Goal: Task Accomplishment & Management: Complete application form

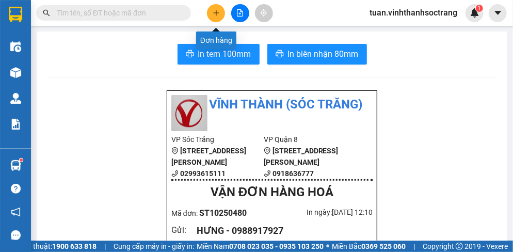
click at [217, 16] on icon "plus" at bounding box center [216, 12] width 7 height 7
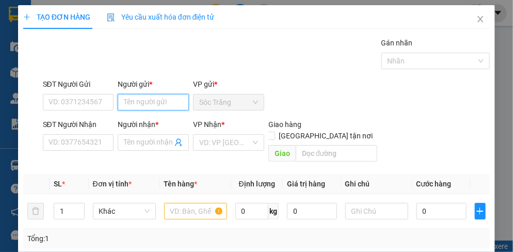
click at [153, 100] on input "Người gửi *" at bounding box center [153, 102] width 71 height 17
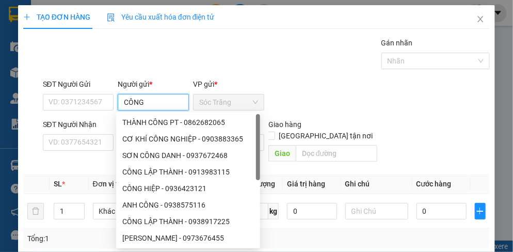
type input "CÔNG"
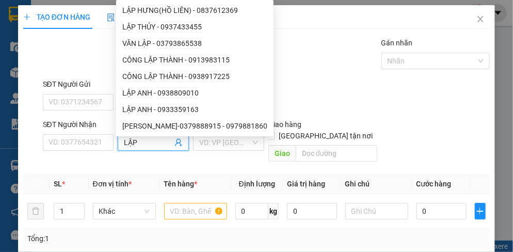
type input "LẬP"
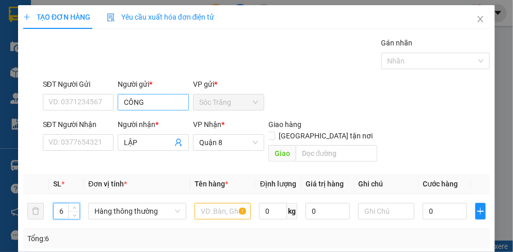
type input "6"
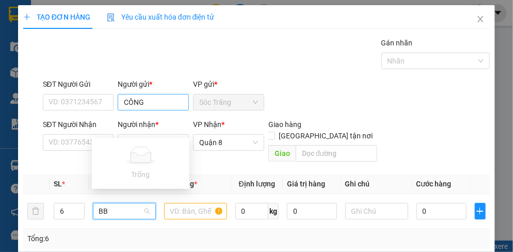
type input "B"
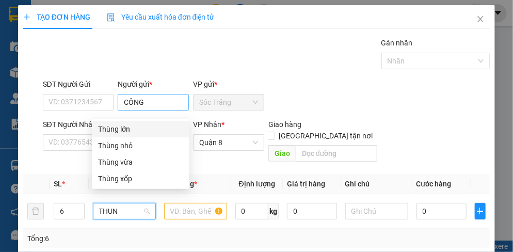
type input "THUNG"
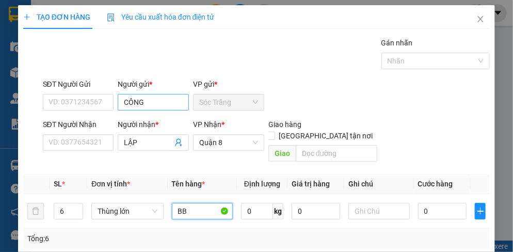
type input "BB"
type input "100"
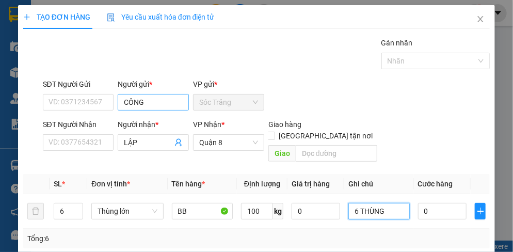
type input "6 THÙNG"
type input "1"
type input "18"
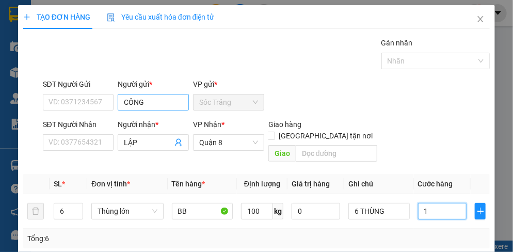
type input "18"
type input "180"
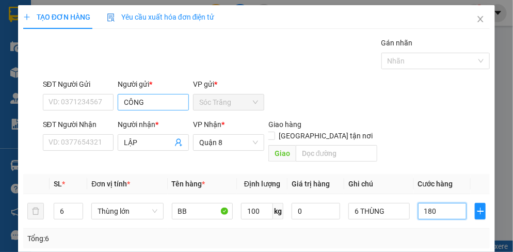
type input "1.800"
type input "18.000"
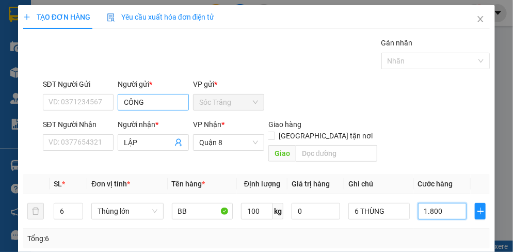
type input "18.000"
type input "180.000"
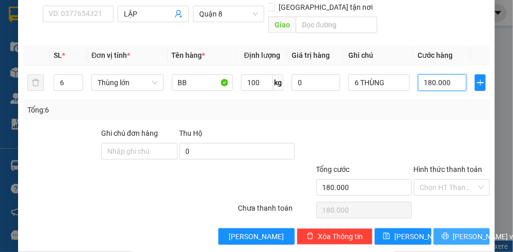
scroll to position [129, 0]
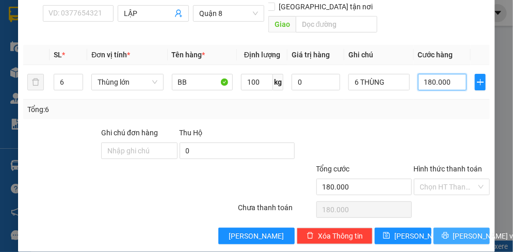
type input "180.000"
click at [444, 228] on button "[PERSON_NAME] và In" at bounding box center [462, 236] width 57 height 17
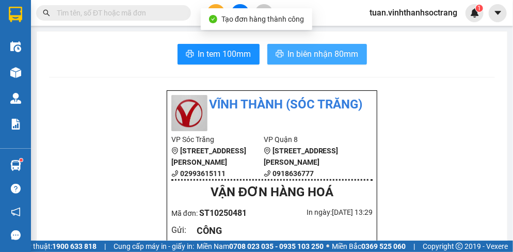
click at [320, 51] on span "In biên nhận 80mm" at bounding box center [323, 53] width 71 height 13
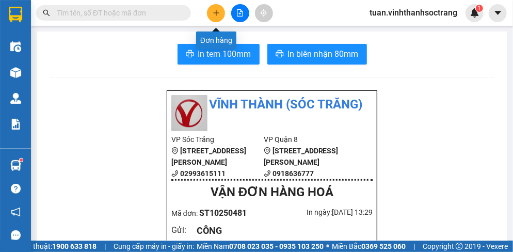
click at [218, 12] on icon "plus" at bounding box center [216, 12] width 7 height 7
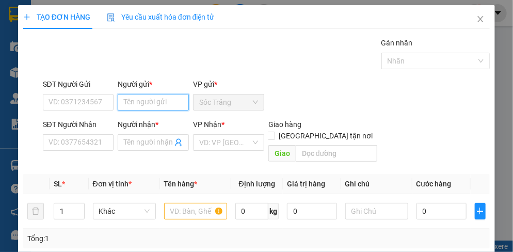
drag, startPoint x: 156, startPoint y: 101, endPoint x: 154, endPoint y: 95, distance: 6.5
click at [156, 101] on input "Người gửi *" at bounding box center [153, 102] width 71 height 17
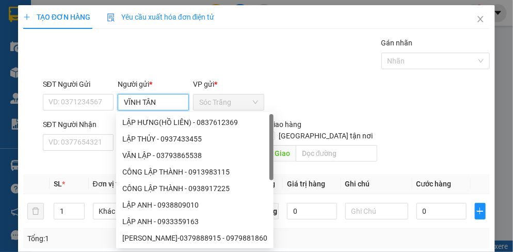
type input "VĨNH TÂN"
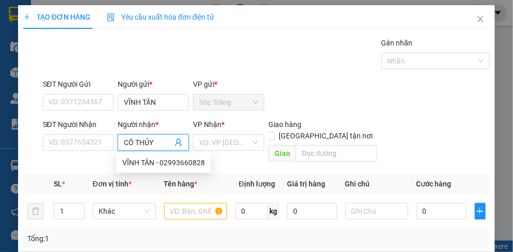
type input "CÔ THỦY"
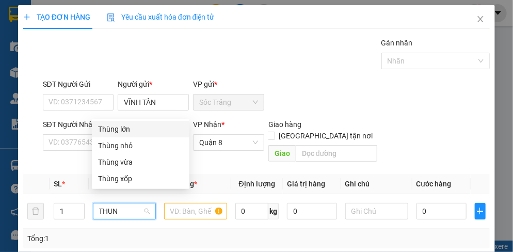
type input "THUNG"
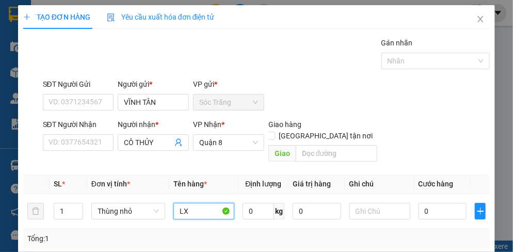
type input "LX"
type input "15"
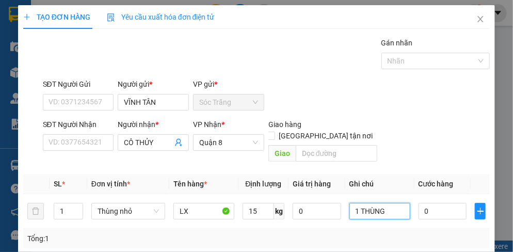
type input "1 THÙNG"
type input "1"
type input "15"
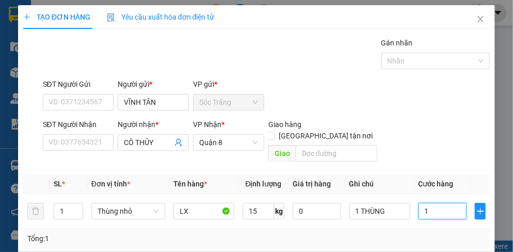
type input "15"
type input "150"
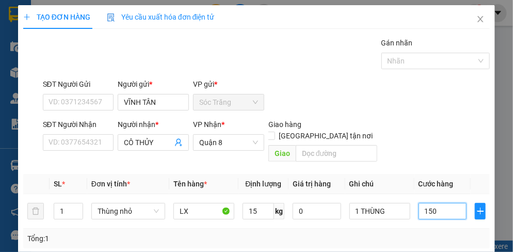
type input "1.500"
type input "15.000"
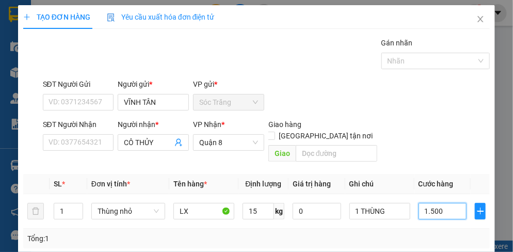
type input "15.000"
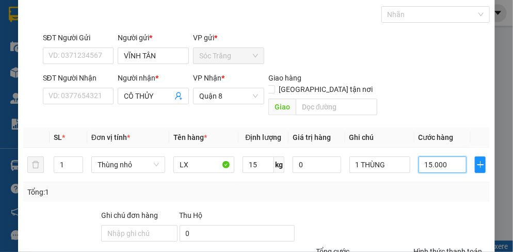
scroll to position [129, 0]
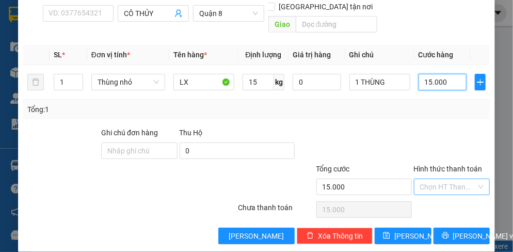
type input "15.000"
drag, startPoint x: 424, startPoint y: 172, endPoint x: 430, endPoint y: 159, distance: 14.1
click at [424, 179] on input "Hình thức thanh toán" at bounding box center [448, 186] width 56 height 15
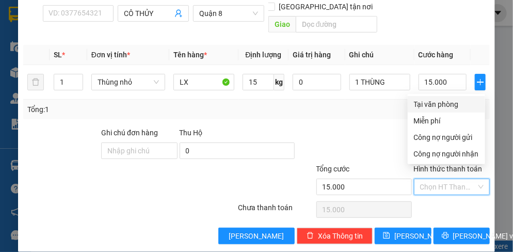
click at [444, 102] on div "Tại văn phòng" at bounding box center [446, 104] width 65 height 11
type input "0"
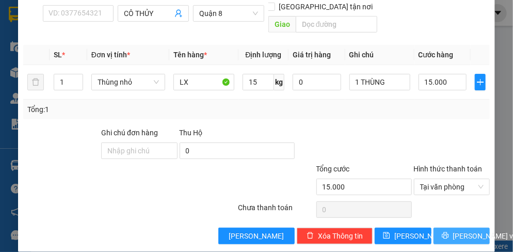
click at [442, 232] on icon "printer" at bounding box center [445, 235] width 7 height 7
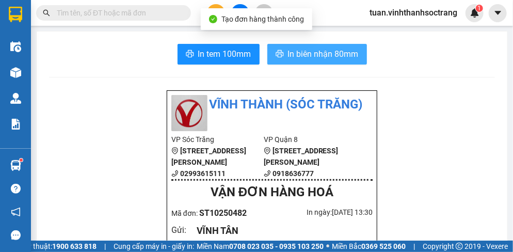
click at [305, 52] on span "In biên nhận 80mm" at bounding box center [323, 53] width 71 height 13
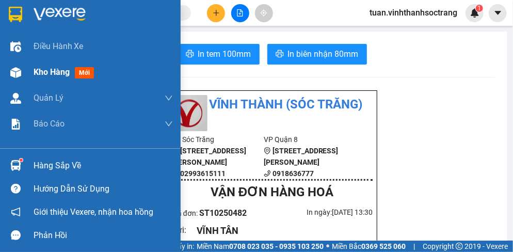
click at [50, 71] on span "Kho hàng" at bounding box center [52, 72] width 36 height 10
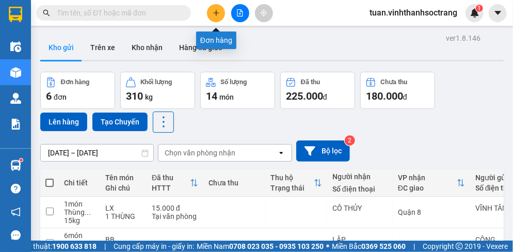
click at [213, 13] on icon "plus" at bounding box center [216, 12] width 7 height 7
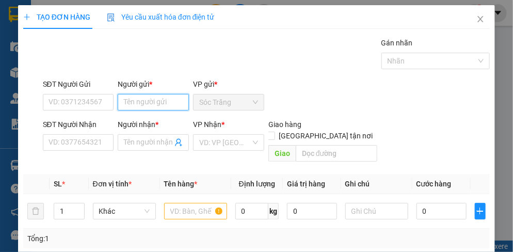
click at [149, 101] on input "Người gửi *" at bounding box center [153, 102] width 71 height 17
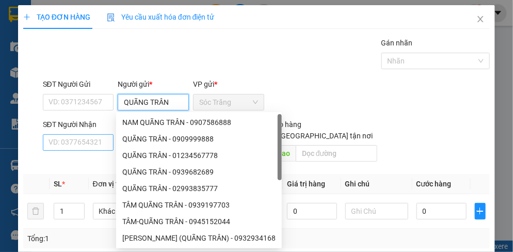
type input "QUÃNG TRÂN"
click at [92, 142] on input "SĐT Người Nhận" at bounding box center [78, 142] width 71 height 17
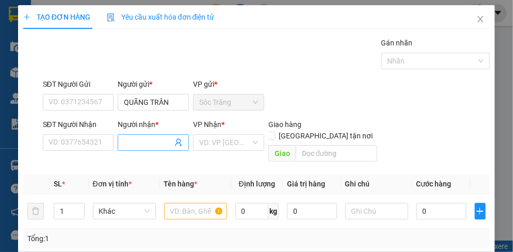
click at [140, 140] on input "Người nhận *" at bounding box center [148, 142] width 49 height 11
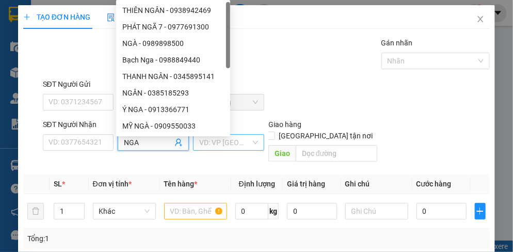
type input "NGA"
drag, startPoint x: 205, startPoint y: 144, endPoint x: 221, endPoint y: 164, distance: 26.1
click at [206, 144] on input "search" at bounding box center [225, 142] width 52 height 15
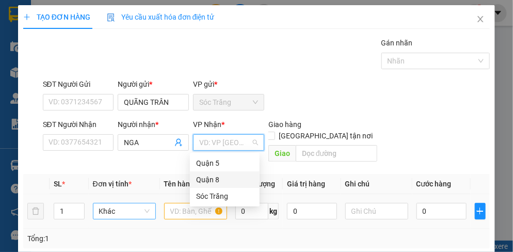
drag, startPoint x: 214, startPoint y: 184, endPoint x: 126, endPoint y: 193, distance: 88.7
click at [213, 184] on div "Quận 8" at bounding box center [224, 179] width 57 height 11
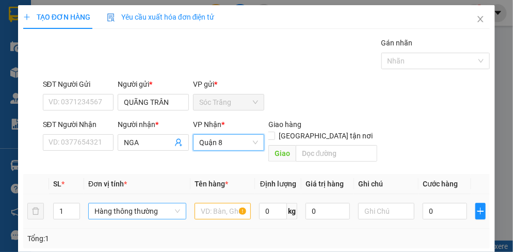
click at [105, 203] on span "Hàng thông thường" at bounding box center [137, 210] width 86 height 15
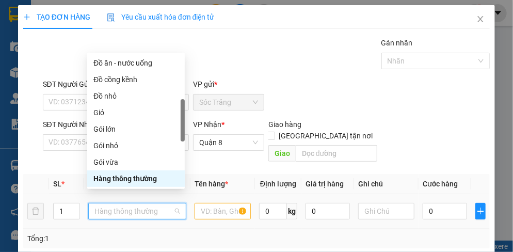
type input "T"
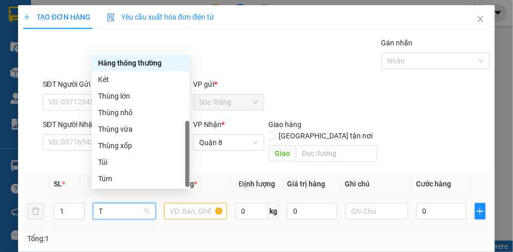
scroll to position [33, 0]
click at [116, 96] on div "Thùng lớn" at bounding box center [140, 95] width 85 height 11
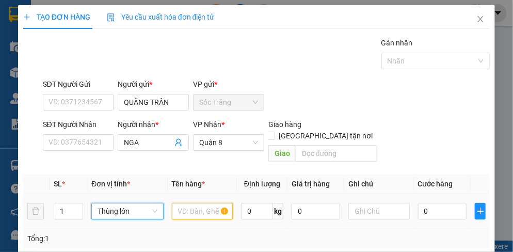
click at [196, 203] on input "text" at bounding box center [202, 211] width 61 height 17
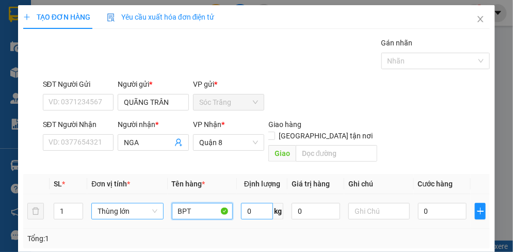
type input "BPT"
click at [256, 203] on input "0" at bounding box center [257, 211] width 32 height 17
type input "25"
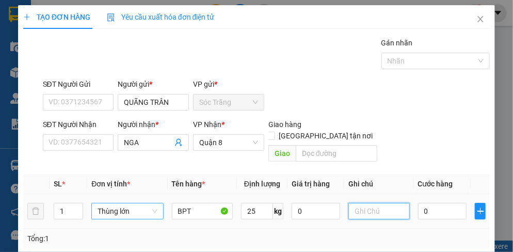
click at [359, 205] on input "text" at bounding box center [378, 211] width 61 height 17
type input "1 THÙNG"
click at [431, 203] on input "0" at bounding box center [442, 211] width 49 height 17
type input "3"
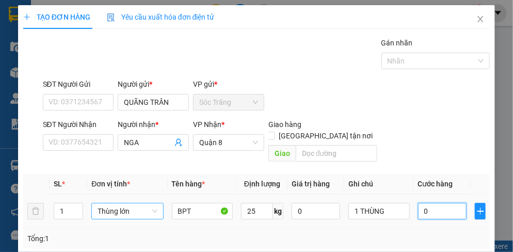
type input "3"
type input "35"
type input "350"
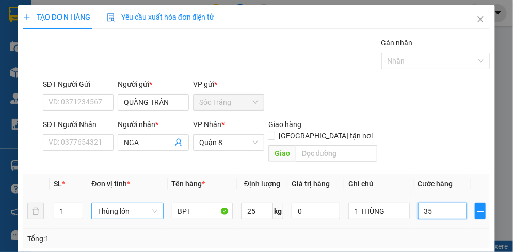
type input "350"
type input "3.500"
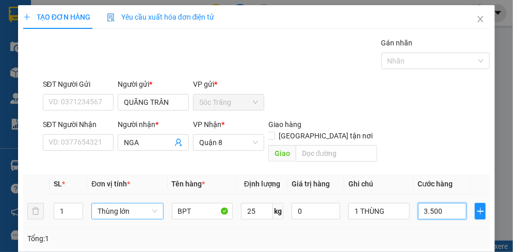
type input "35.000"
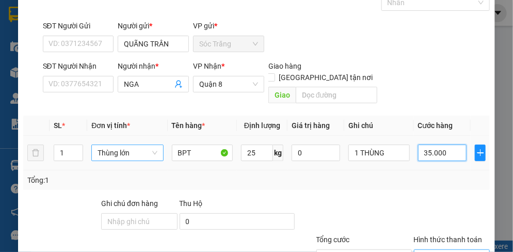
scroll to position [103, 0]
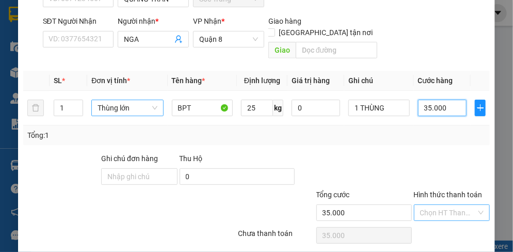
type input "35.000"
click at [441, 205] on input "Hình thức thanh toán" at bounding box center [448, 212] width 56 height 15
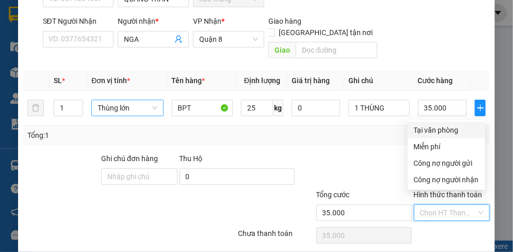
click at [435, 126] on div "Tại văn phòng" at bounding box center [446, 129] width 65 height 11
type input "0"
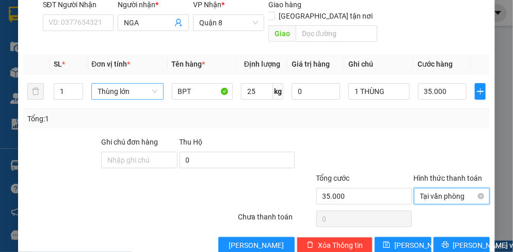
scroll to position [129, 0]
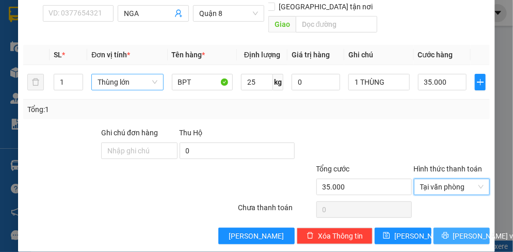
click at [453, 230] on span "[PERSON_NAME] và In" at bounding box center [489, 235] width 72 height 11
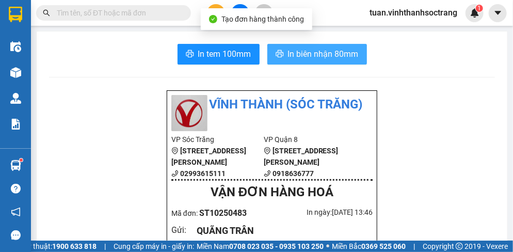
click at [337, 54] on span "In biên nhận 80mm" at bounding box center [323, 53] width 71 height 13
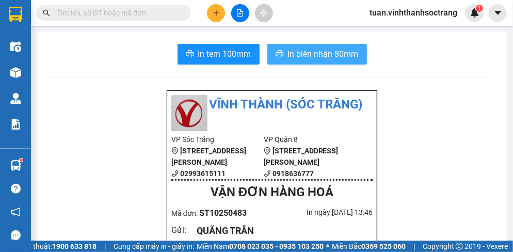
click at [341, 55] on span "In biên nhận 80mm" at bounding box center [323, 53] width 71 height 13
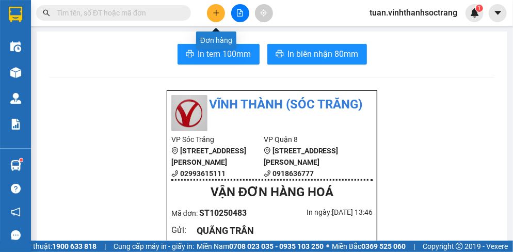
click at [221, 12] on button at bounding box center [216, 13] width 18 height 18
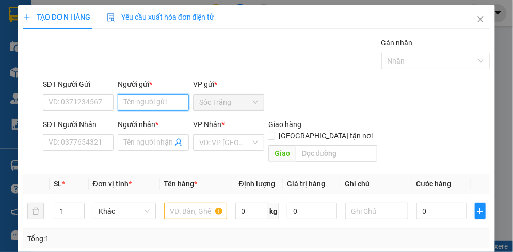
click at [171, 100] on input "Người gửi *" at bounding box center [153, 102] width 71 height 17
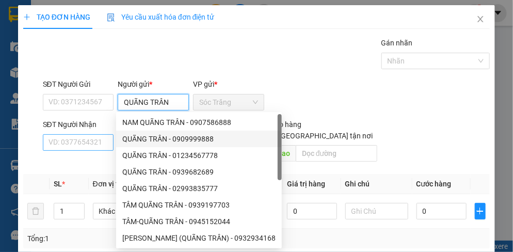
type input "QUÃNG TRÂN"
click at [74, 141] on input "SĐT Người Nhận" at bounding box center [78, 142] width 71 height 17
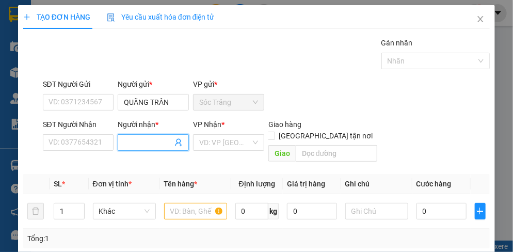
click at [130, 143] on input "Người nhận *" at bounding box center [148, 142] width 49 height 11
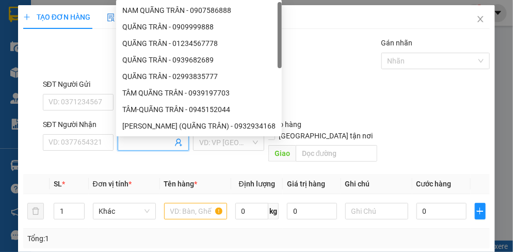
type input "D"
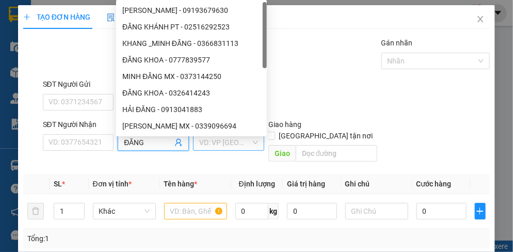
type input "ĐĂNG"
click at [200, 146] on input "search" at bounding box center [225, 142] width 52 height 15
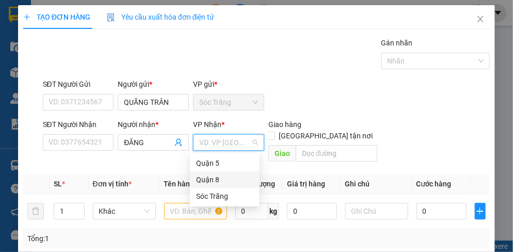
click at [203, 180] on div "Quận 8" at bounding box center [224, 179] width 57 height 11
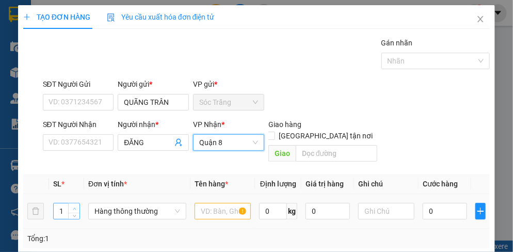
click at [75, 207] on icon "up" at bounding box center [75, 209] width 4 height 4
type input "2"
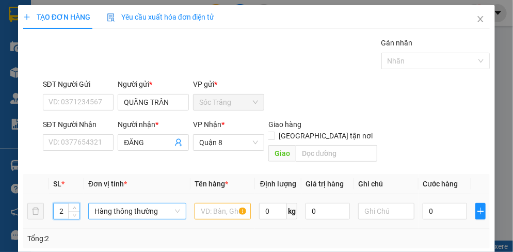
click at [129, 203] on span "Hàng thông thường" at bounding box center [137, 210] width 86 height 15
type input "T"
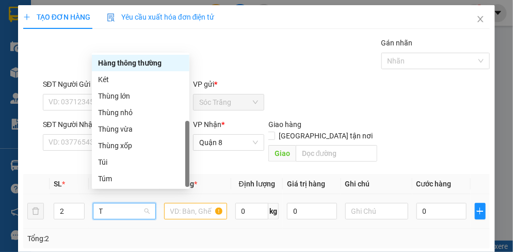
scroll to position [33, 0]
click at [109, 91] on div "Thùng lớn" at bounding box center [140, 95] width 85 height 11
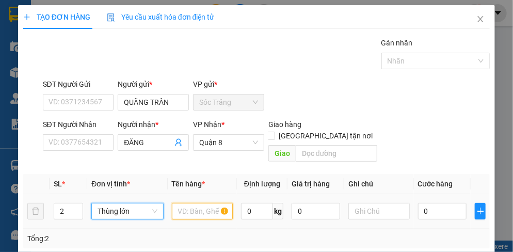
click at [192, 205] on input "text" at bounding box center [202, 211] width 61 height 17
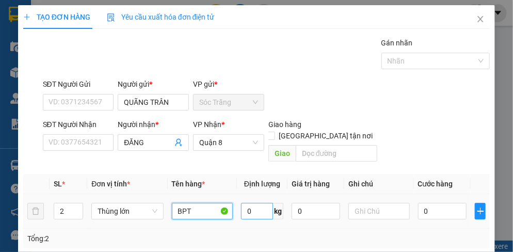
type input "BPT"
click at [252, 203] on input "0" at bounding box center [257, 211] width 32 height 17
type input "50"
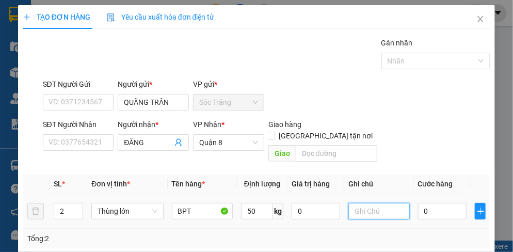
click at [384, 203] on input "text" at bounding box center [378, 211] width 61 height 17
type input "2 THÙNG"
click at [430, 203] on input "0" at bounding box center [442, 211] width 49 height 17
type input "7"
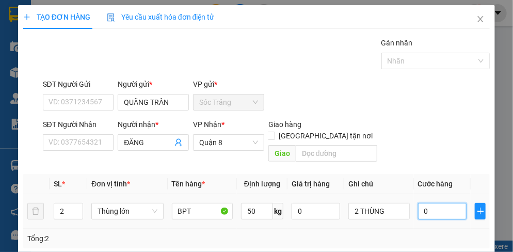
type input "7"
type input "70"
type input "700"
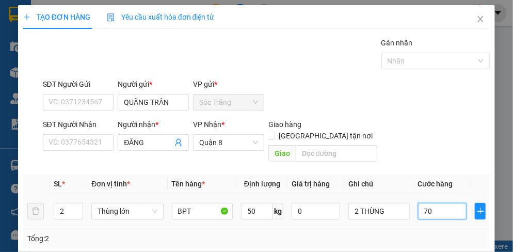
type input "700"
type input "7.000"
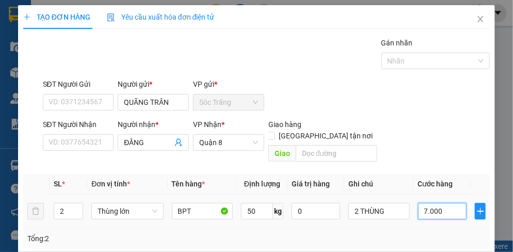
type input "70.000"
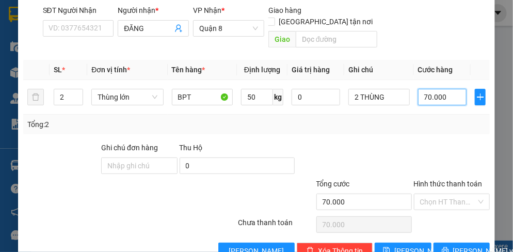
scroll to position [129, 0]
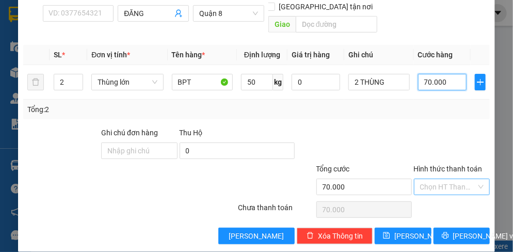
type input "70.000"
click at [428, 179] on input "Hình thức thanh toán" at bounding box center [448, 186] width 56 height 15
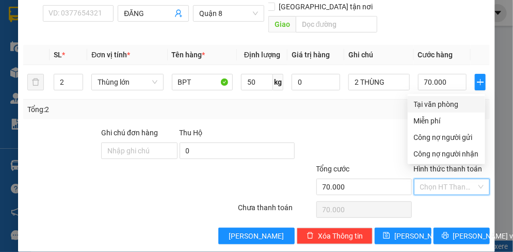
drag, startPoint x: 432, startPoint y: 102, endPoint x: 423, endPoint y: 102, distance: 8.8
click at [432, 102] on div "Tại văn phòng" at bounding box center [446, 104] width 65 height 11
type input "0"
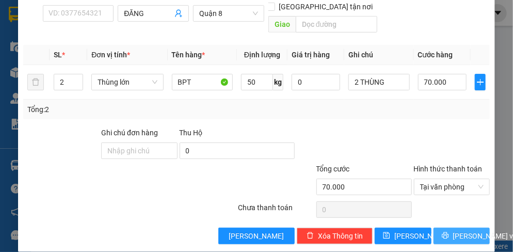
click at [455, 230] on span "[PERSON_NAME] và In" at bounding box center [489, 235] width 72 height 11
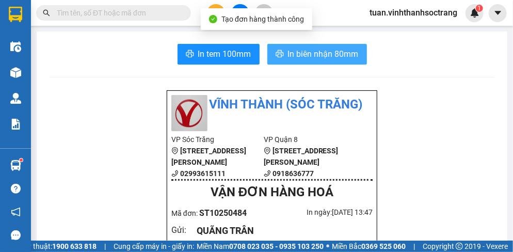
click at [320, 59] on button "In biên nhận 80mm" at bounding box center [317, 54] width 100 height 21
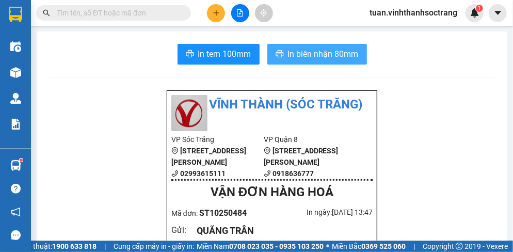
click at [323, 55] on span "In biên nhận 80mm" at bounding box center [323, 53] width 71 height 13
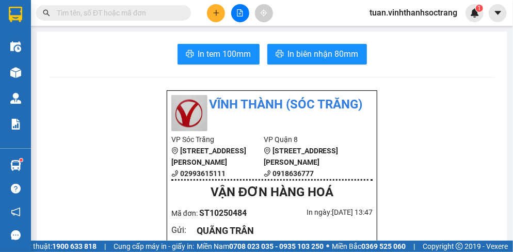
click at [213, 9] on icon "plus" at bounding box center [216, 12] width 7 height 7
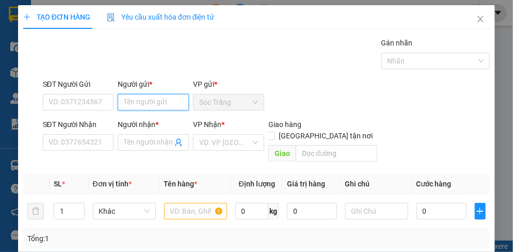
click at [138, 107] on input "Người gửi *" at bounding box center [153, 102] width 71 height 17
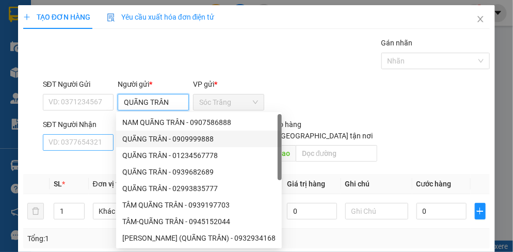
type input "QUÃNG TRÂN"
click at [83, 137] on input "SĐT Người Nhận" at bounding box center [78, 142] width 71 height 17
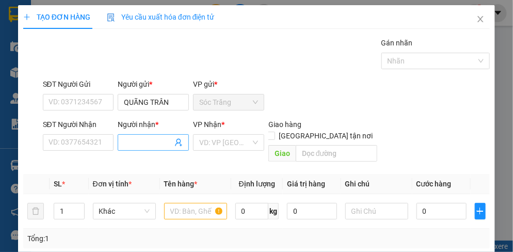
click at [137, 142] on input "Người nhận *" at bounding box center [148, 142] width 49 height 11
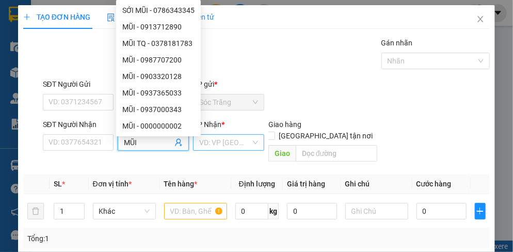
type input "MŨI"
click at [215, 140] on input "search" at bounding box center [225, 142] width 52 height 15
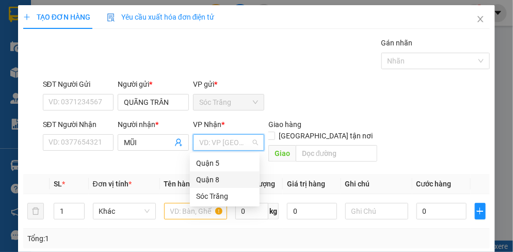
click at [206, 178] on div "Quận 8" at bounding box center [224, 179] width 57 height 11
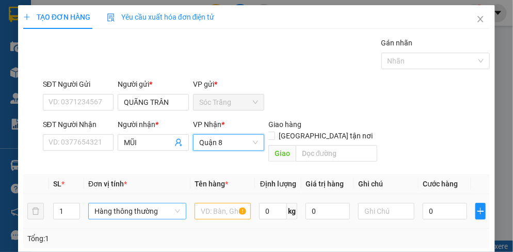
click at [101, 203] on span "Hàng thông thường" at bounding box center [137, 210] width 86 height 15
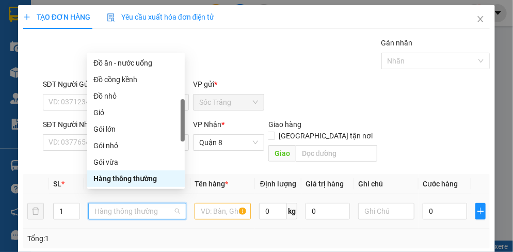
type input "T"
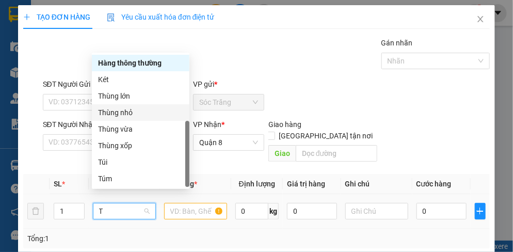
click at [115, 117] on div "Thùng nhỏ" at bounding box center [140, 112] width 85 height 11
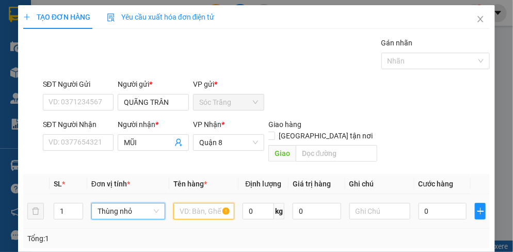
click at [200, 203] on input "text" at bounding box center [203, 211] width 61 height 17
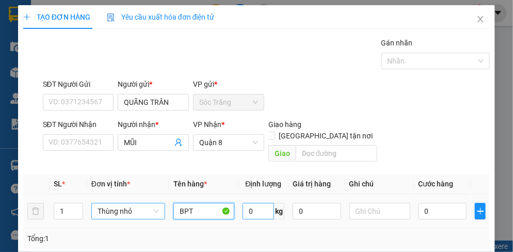
type input "BPT"
click at [257, 203] on input "0" at bounding box center [258, 211] width 31 height 17
type input "10"
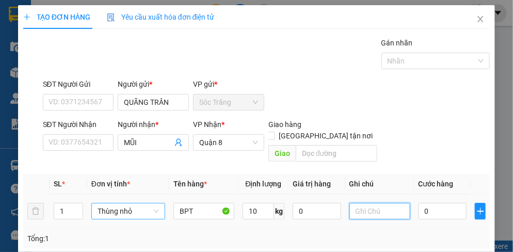
click at [360, 205] on input "text" at bounding box center [379, 211] width 61 height 17
type input "1 THÙNG"
click at [441, 203] on input "0" at bounding box center [443, 211] width 48 height 17
type input "2"
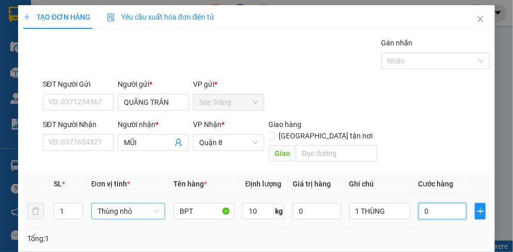
type input "2"
type input "20"
type input "200"
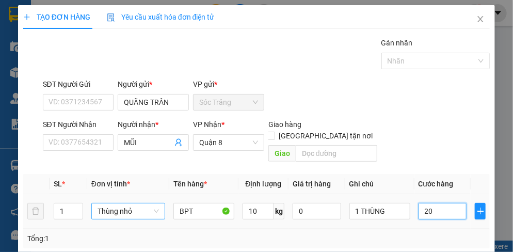
type input "200"
type input "2.000"
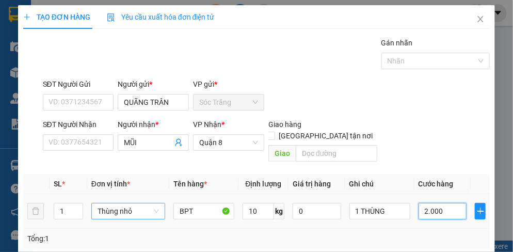
type input "20.000"
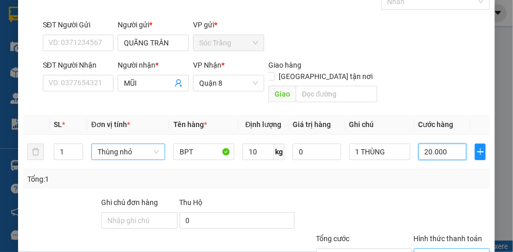
scroll to position [129, 0]
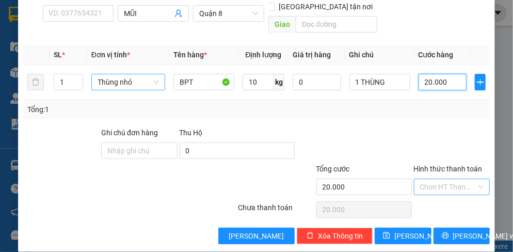
type input "20.000"
click at [428, 179] on input "Hình thức thanh toán" at bounding box center [448, 186] width 56 height 15
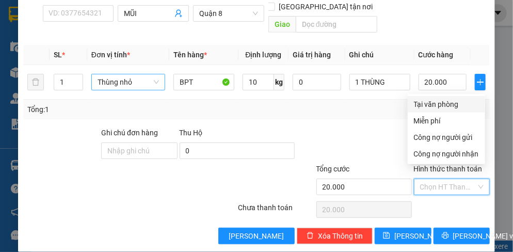
click at [436, 106] on div "Tại văn phòng" at bounding box center [446, 104] width 65 height 11
type input "0"
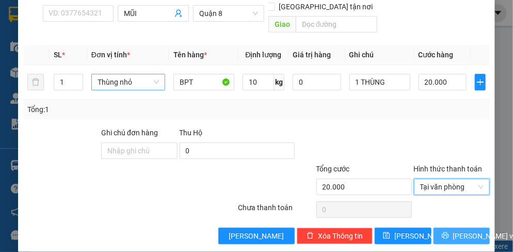
click at [456, 230] on span "[PERSON_NAME] và In" at bounding box center [489, 235] width 72 height 11
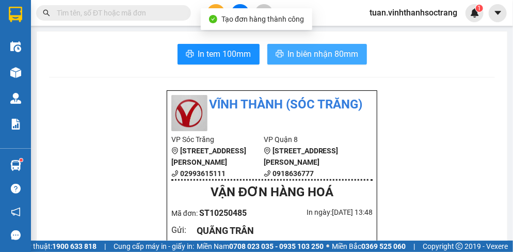
click at [301, 54] on span "In biên nhận 80mm" at bounding box center [323, 53] width 71 height 13
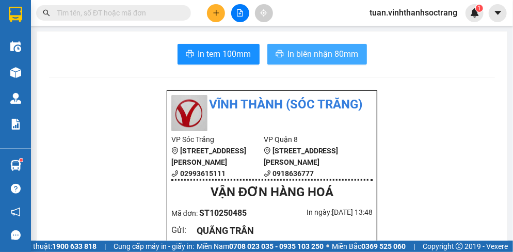
drag, startPoint x: 323, startPoint y: 56, endPoint x: 329, endPoint y: 54, distance: 7.2
click at [326, 56] on span "In biên nhận 80mm" at bounding box center [323, 53] width 71 height 13
